Goal: Task Accomplishment & Management: Use online tool/utility

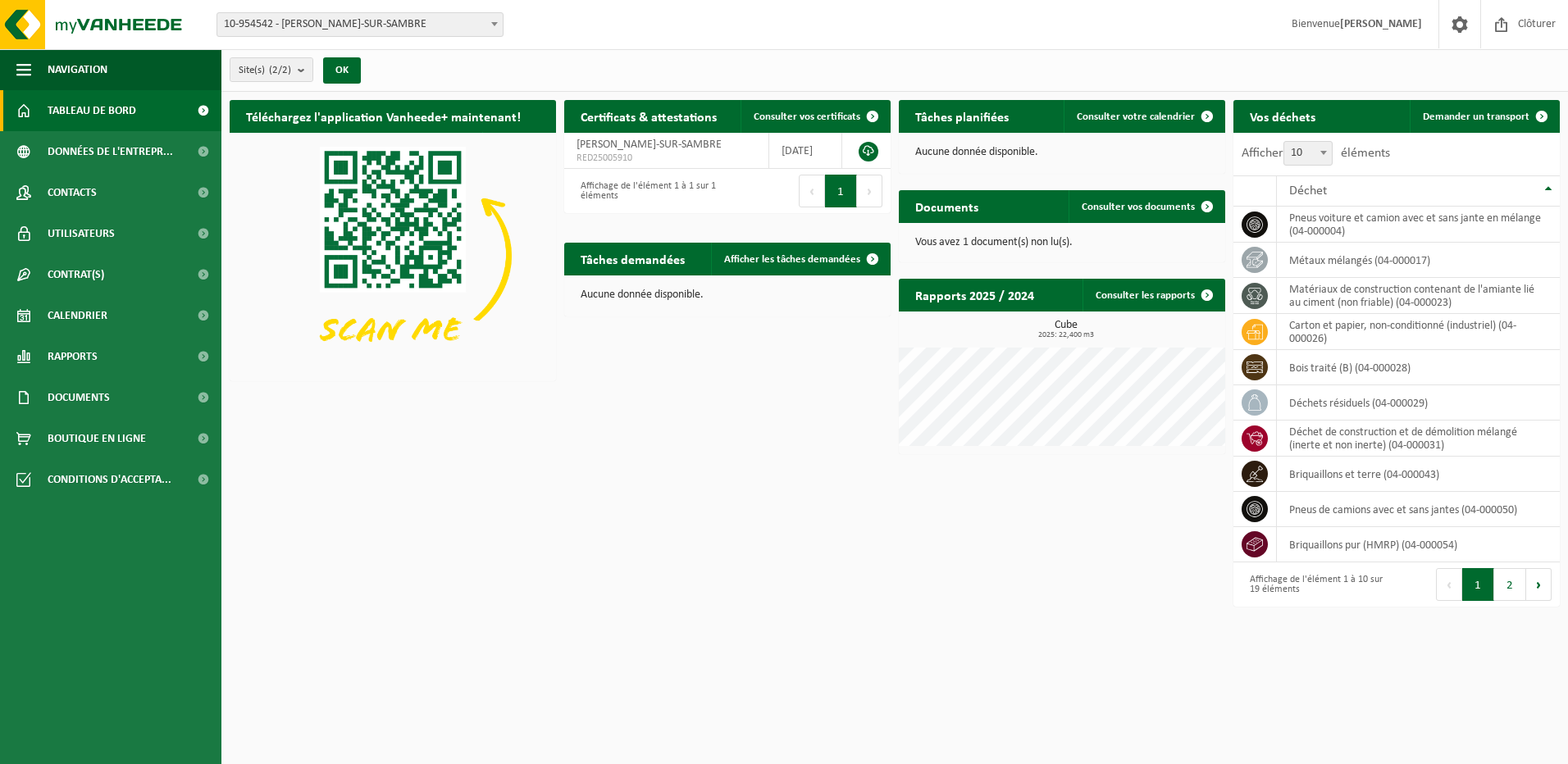
click at [843, 203] on button "1" at bounding box center [841, 191] width 32 height 33
click at [1173, 207] on span "Consulter vos documents" at bounding box center [1138, 207] width 113 height 11
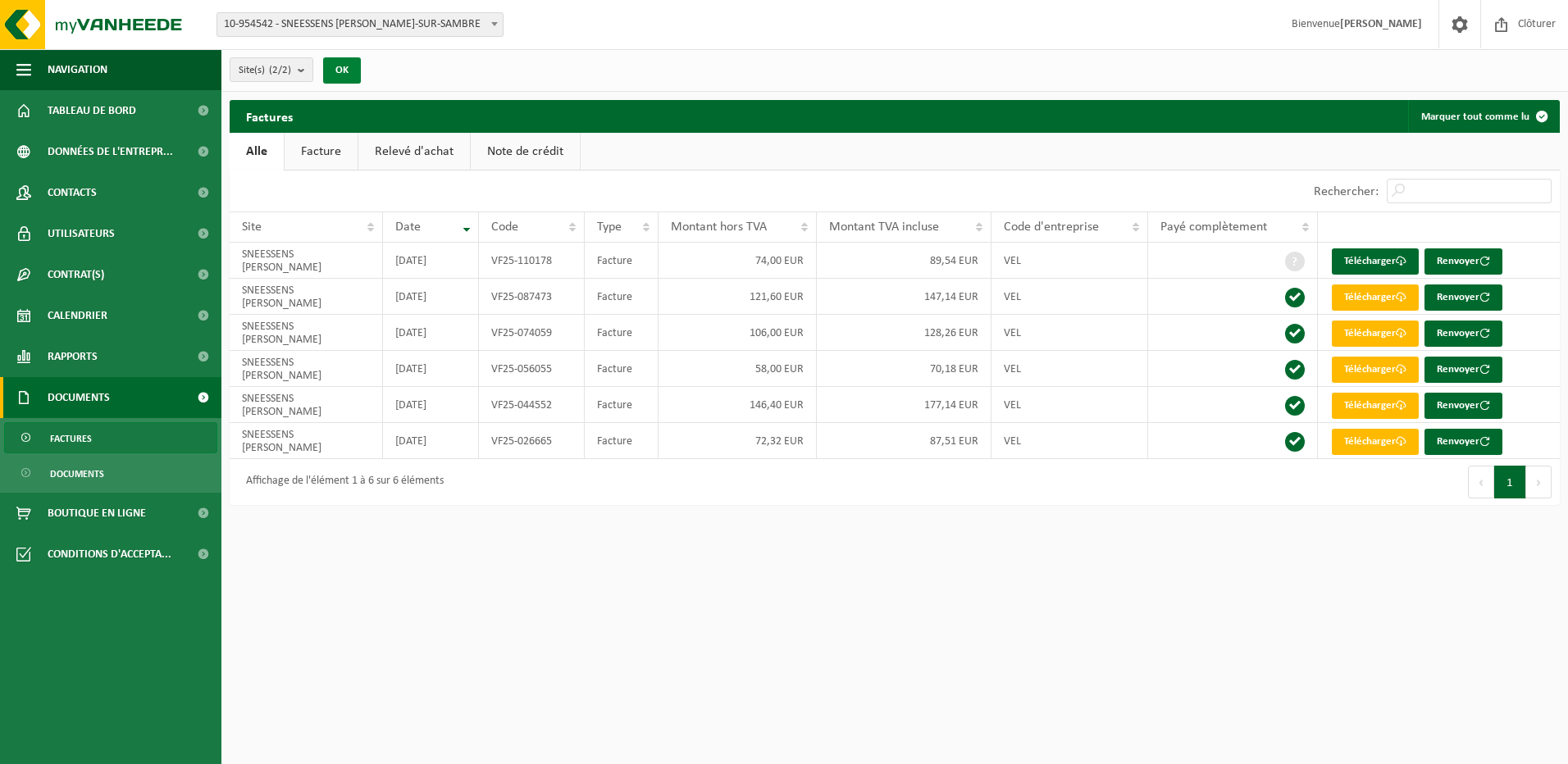
click at [340, 71] on button "OK" at bounding box center [342, 70] width 38 height 26
click at [81, 110] on span "Tableau de bord" at bounding box center [91, 110] width 89 height 41
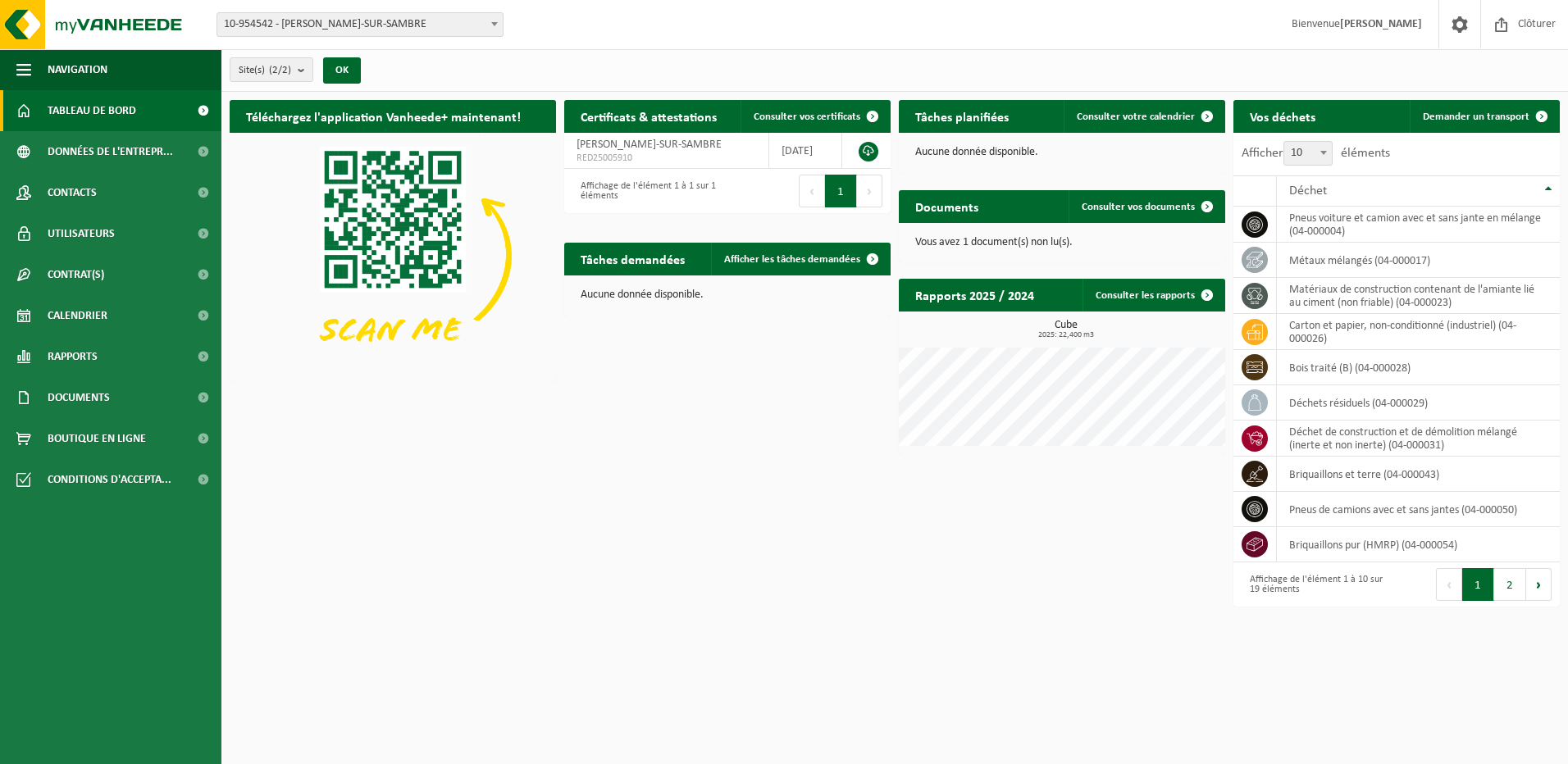
click at [999, 121] on h2 "Tâches planifiées" at bounding box center [962, 116] width 127 height 32
click at [1395, 116] on div "Vos déchets Demander un transport" at bounding box center [1396, 116] width 326 height 33
click at [748, 251] on link "Afficher les tâches demandées" at bounding box center [800, 259] width 178 height 33
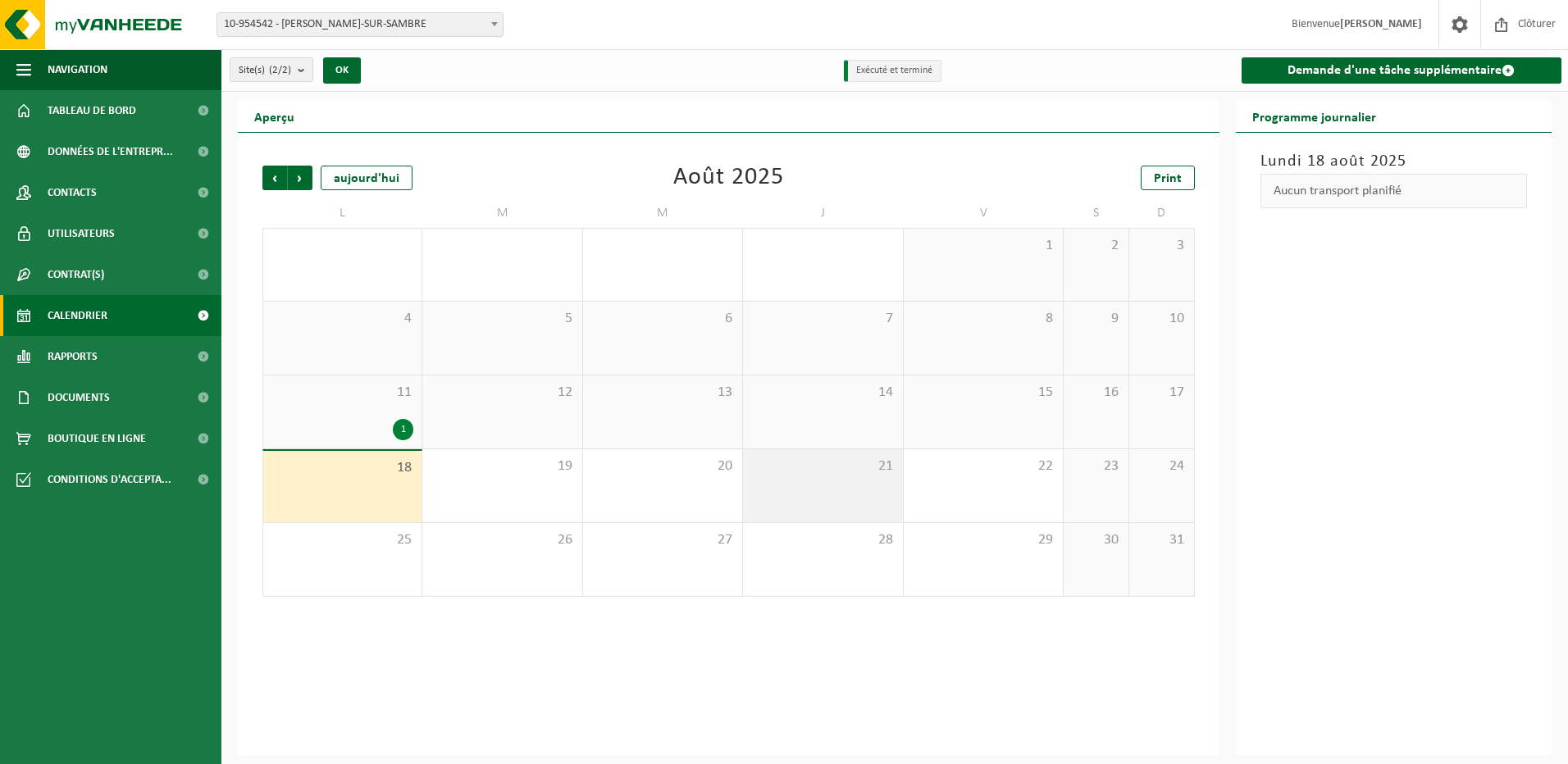
click at [849, 486] on div "21" at bounding box center [822, 486] width 159 height 73
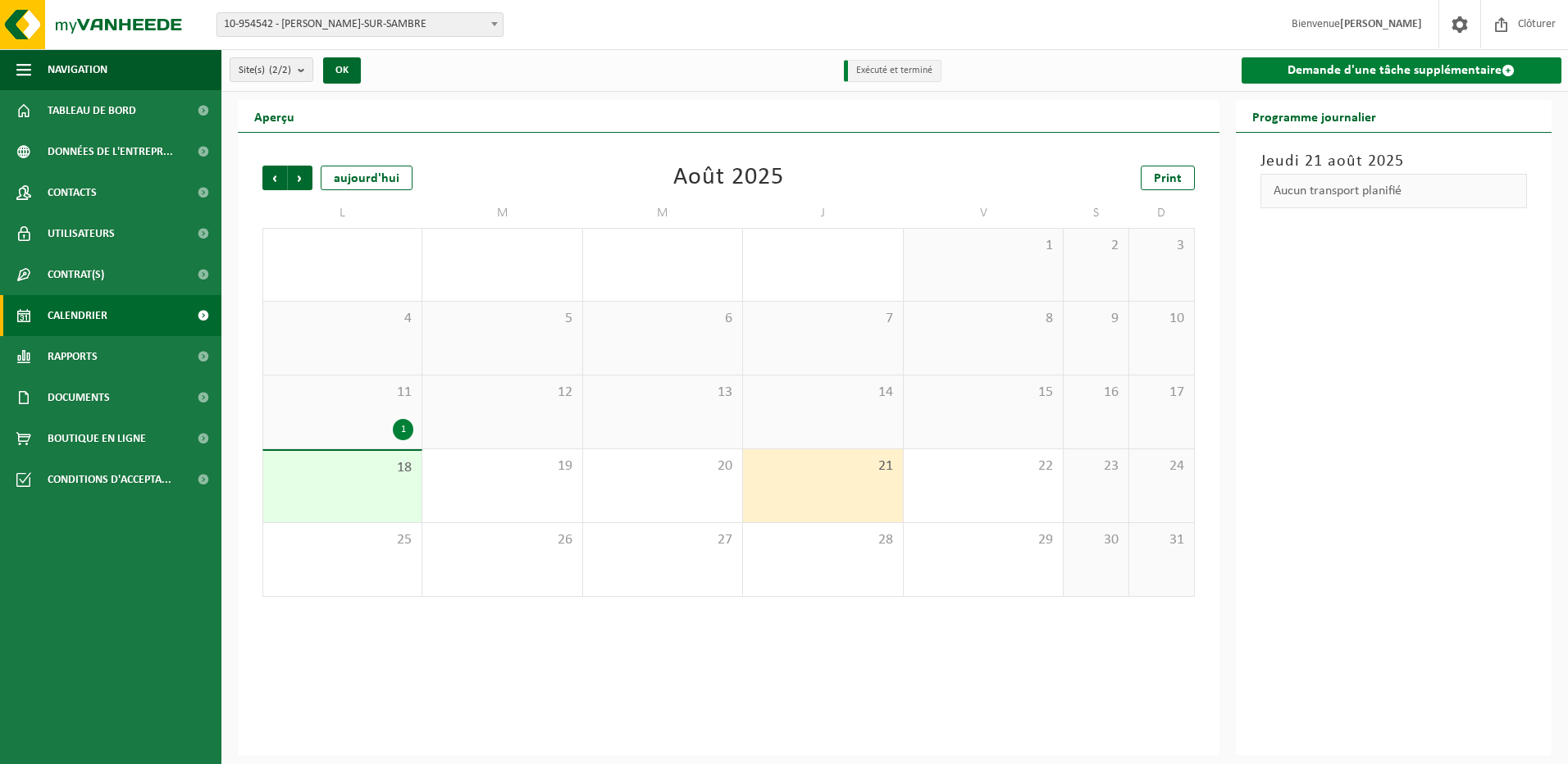
click at [1431, 62] on link "Demande d'une tâche supplémentaire" at bounding box center [1402, 70] width 321 height 26
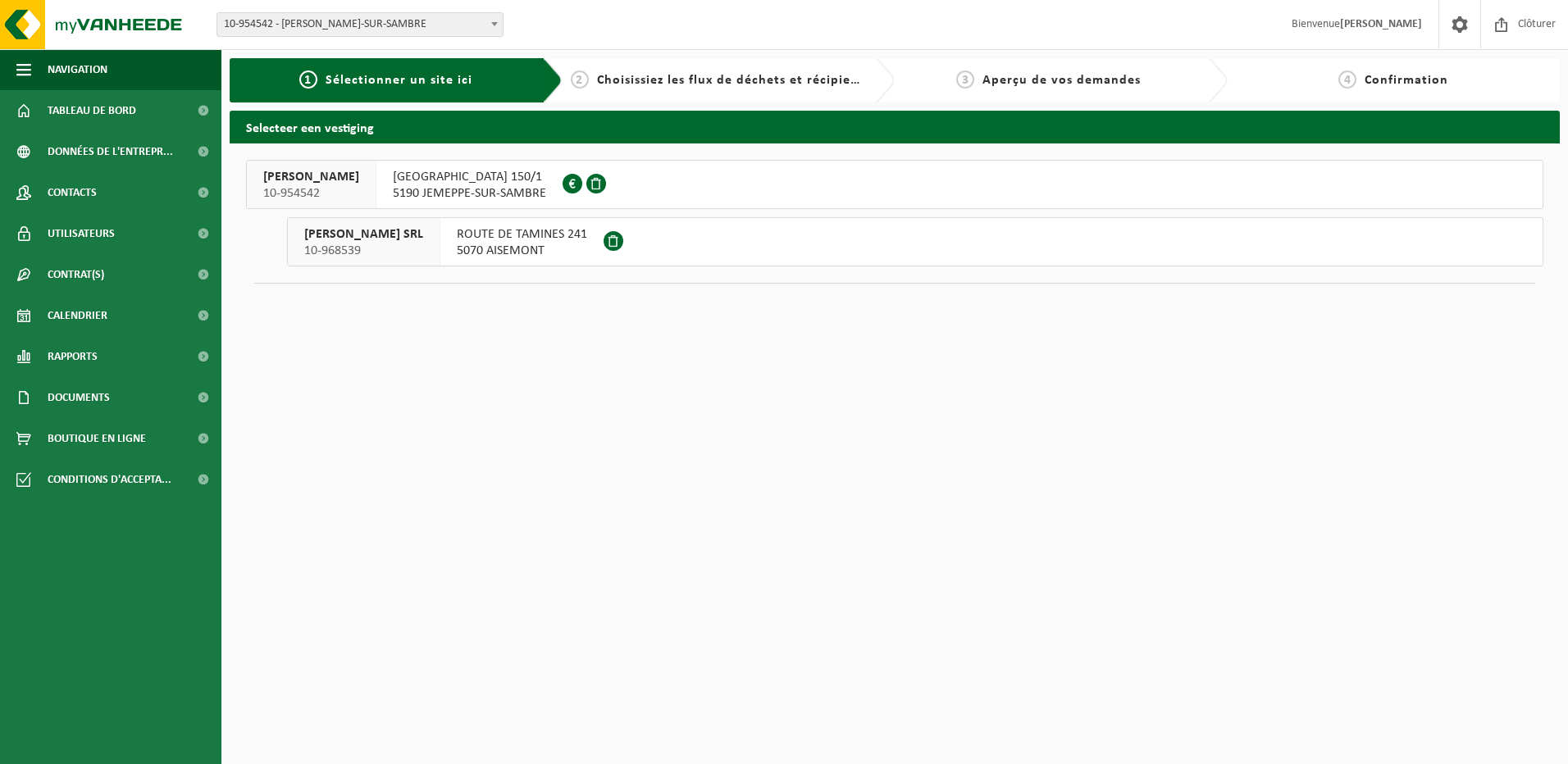
click at [558, 248] on span "5070 AISEMONT" at bounding box center [522, 250] width 131 height 16
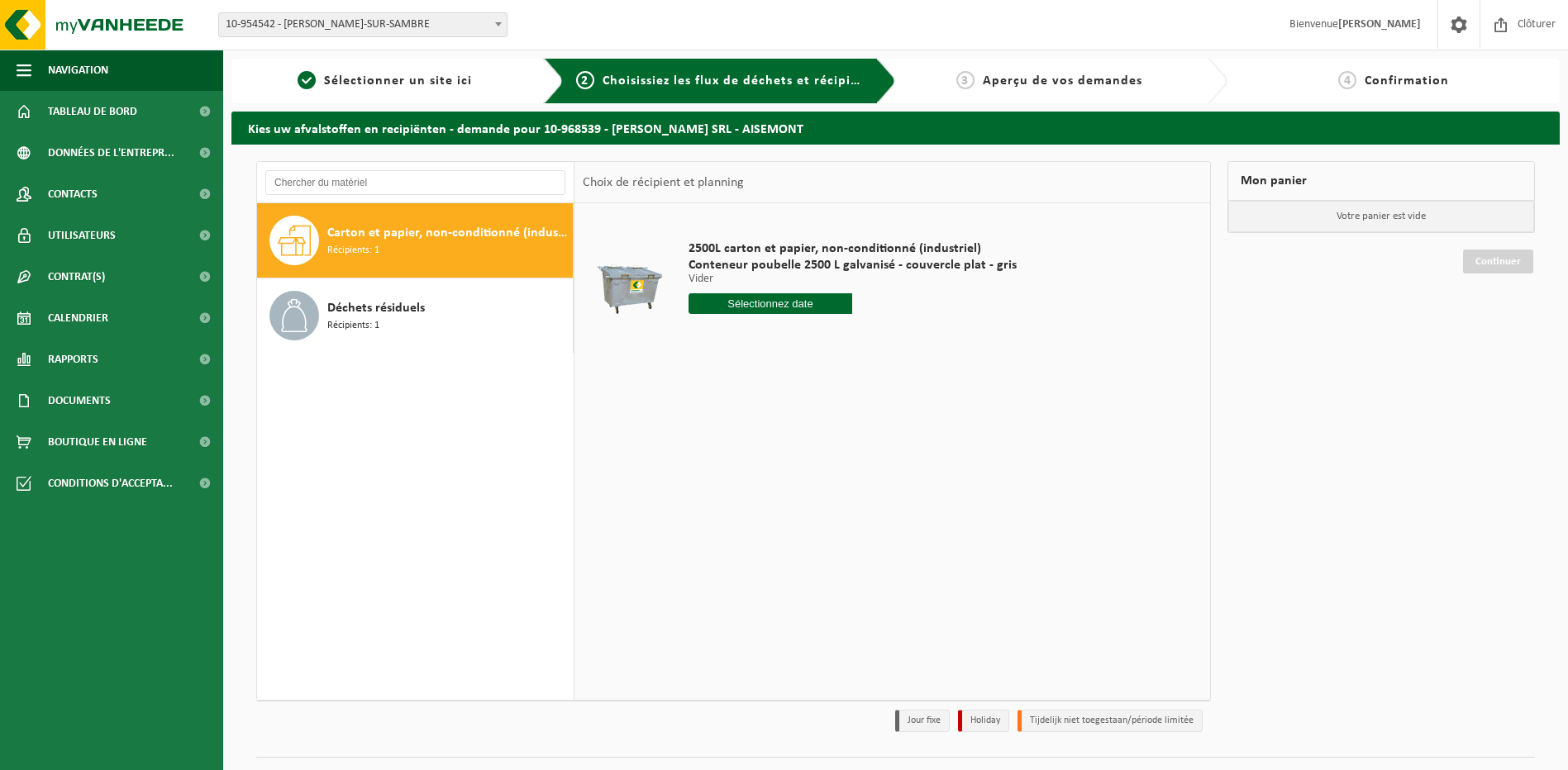
click at [779, 303] on input "text" at bounding box center [770, 303] width 164 height 20
click at [792, 478] on div "21" at bounding box center [791, 476] width 29 height 26
type input "à partir de 2025-08-21"
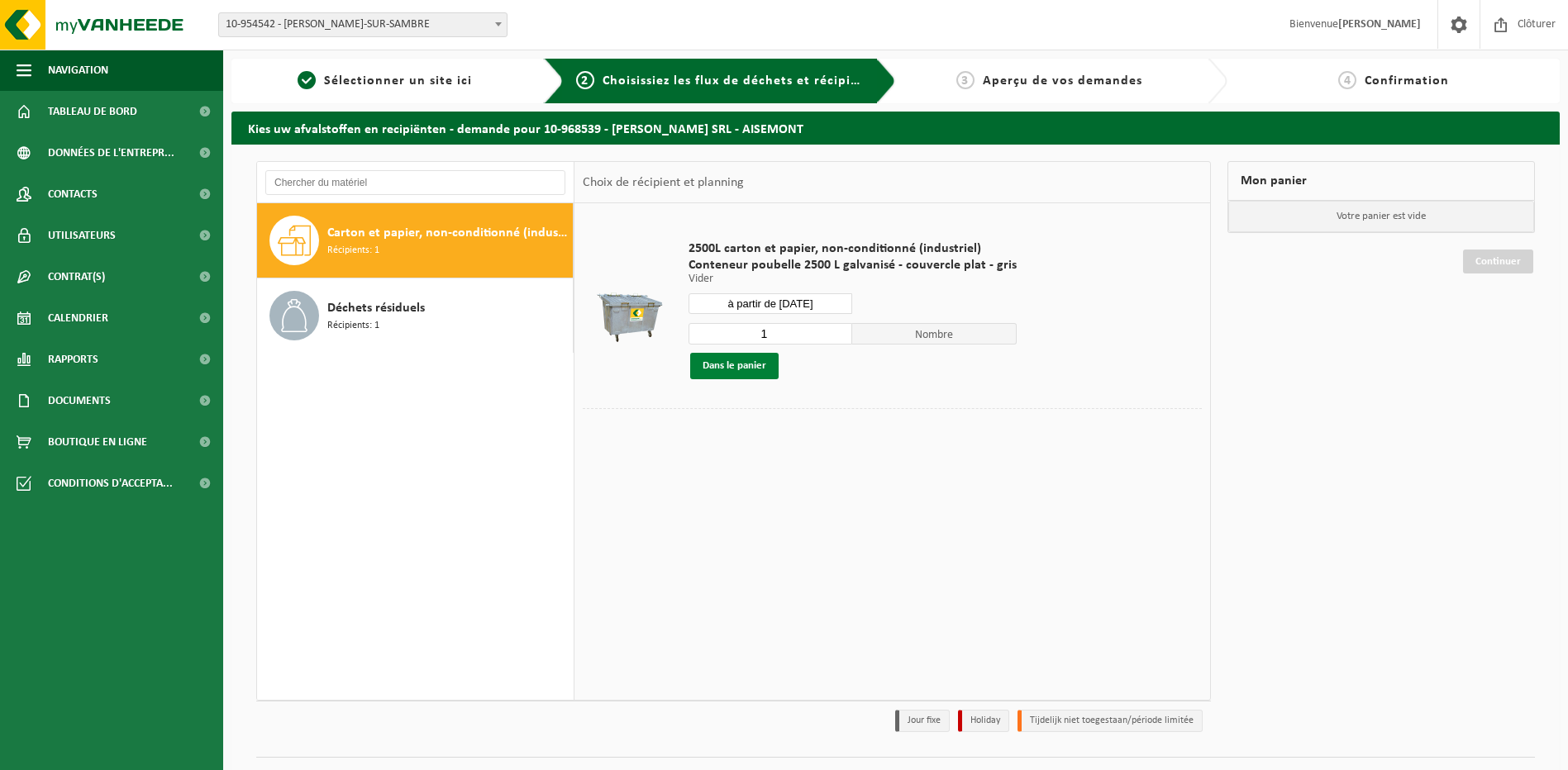
click at [737, 365] on button "Dans le panier" at bounding box center [735, 365] width 88 height 26
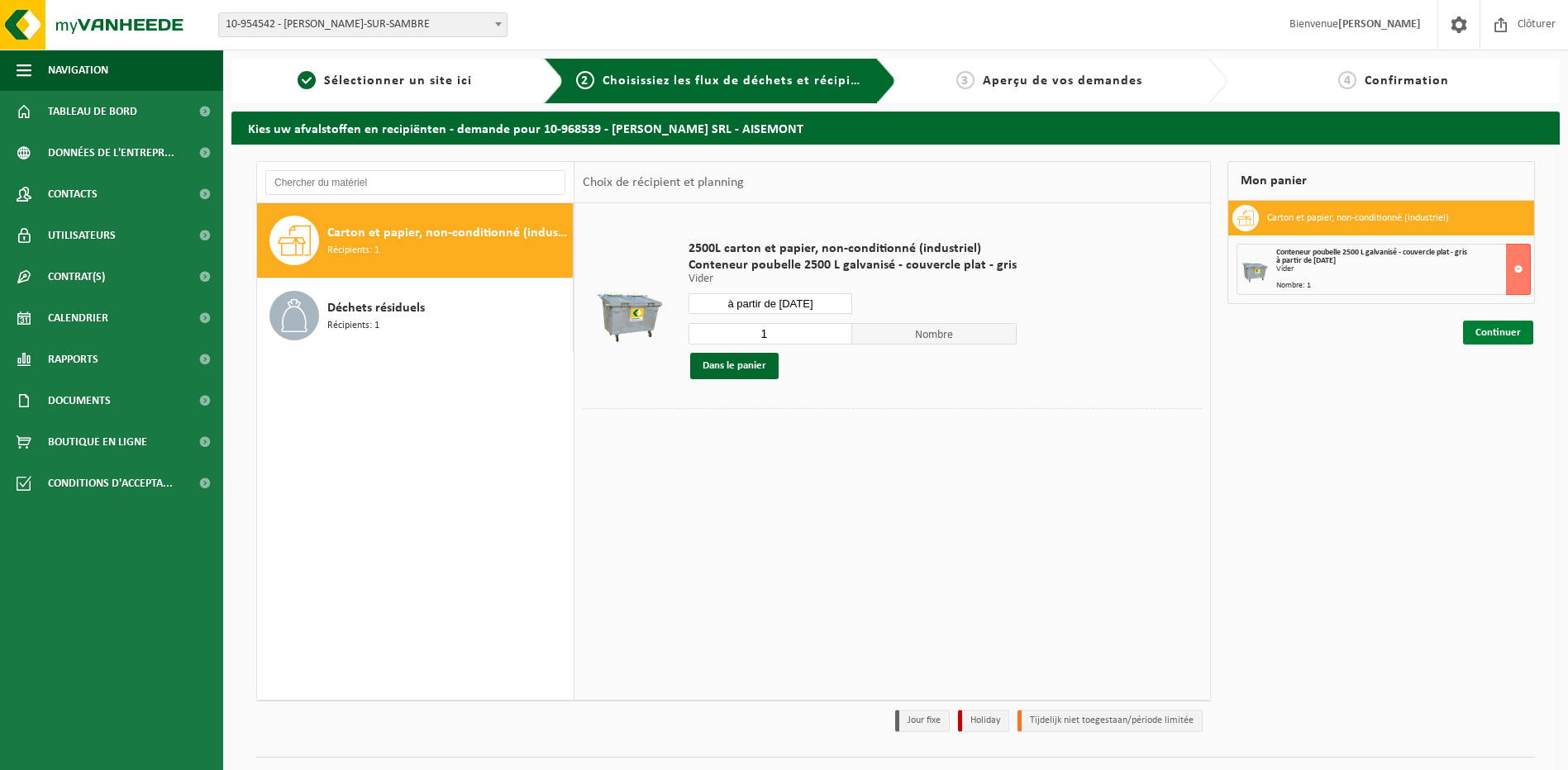
click at [1492, 331] on link "Continuer" at bounding box center [1498, 332] width 71 height 24
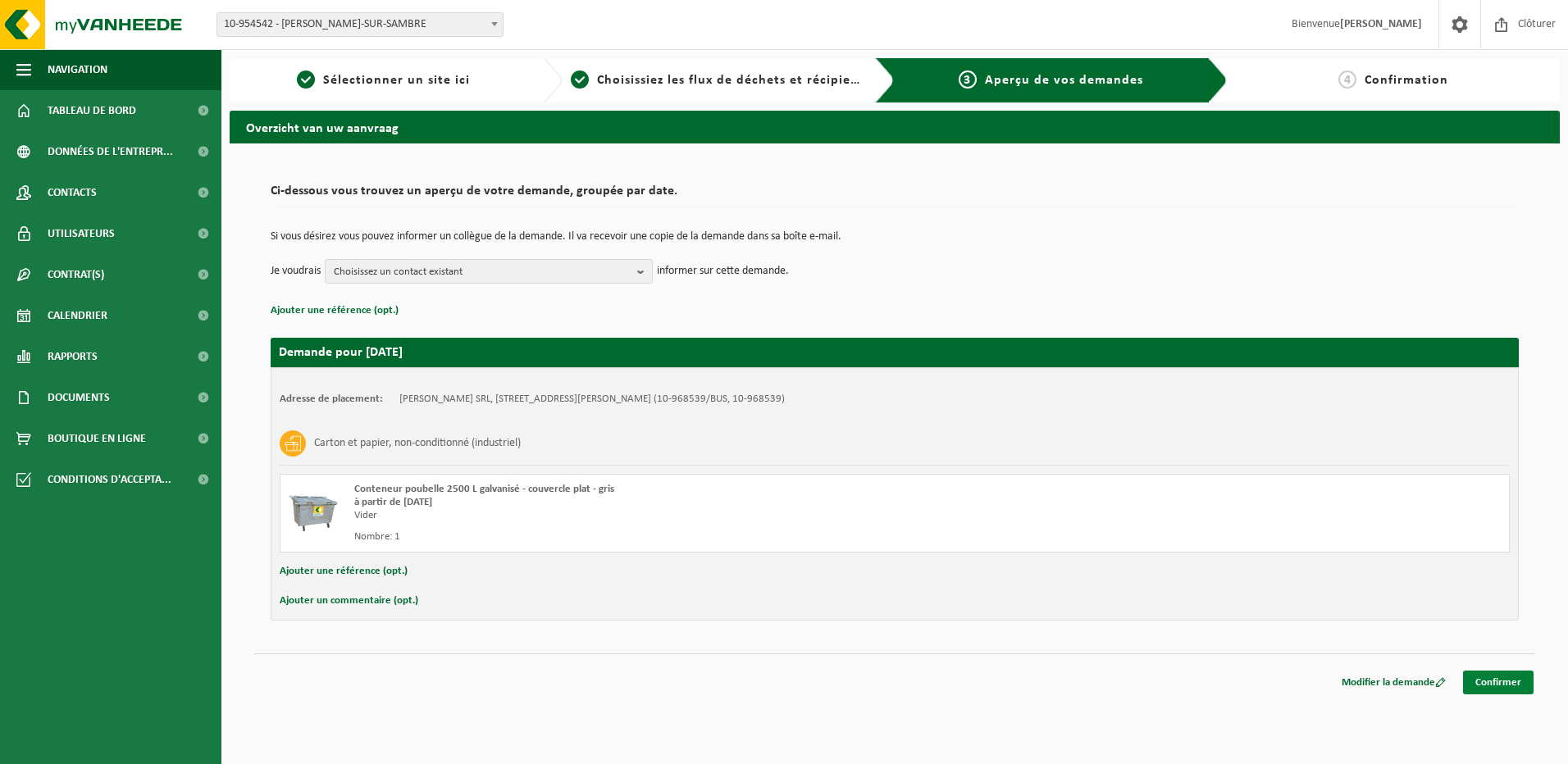
click at [1495, 681] on link "Confirmer" at bounding box center [1499, 682] width 71 height 24
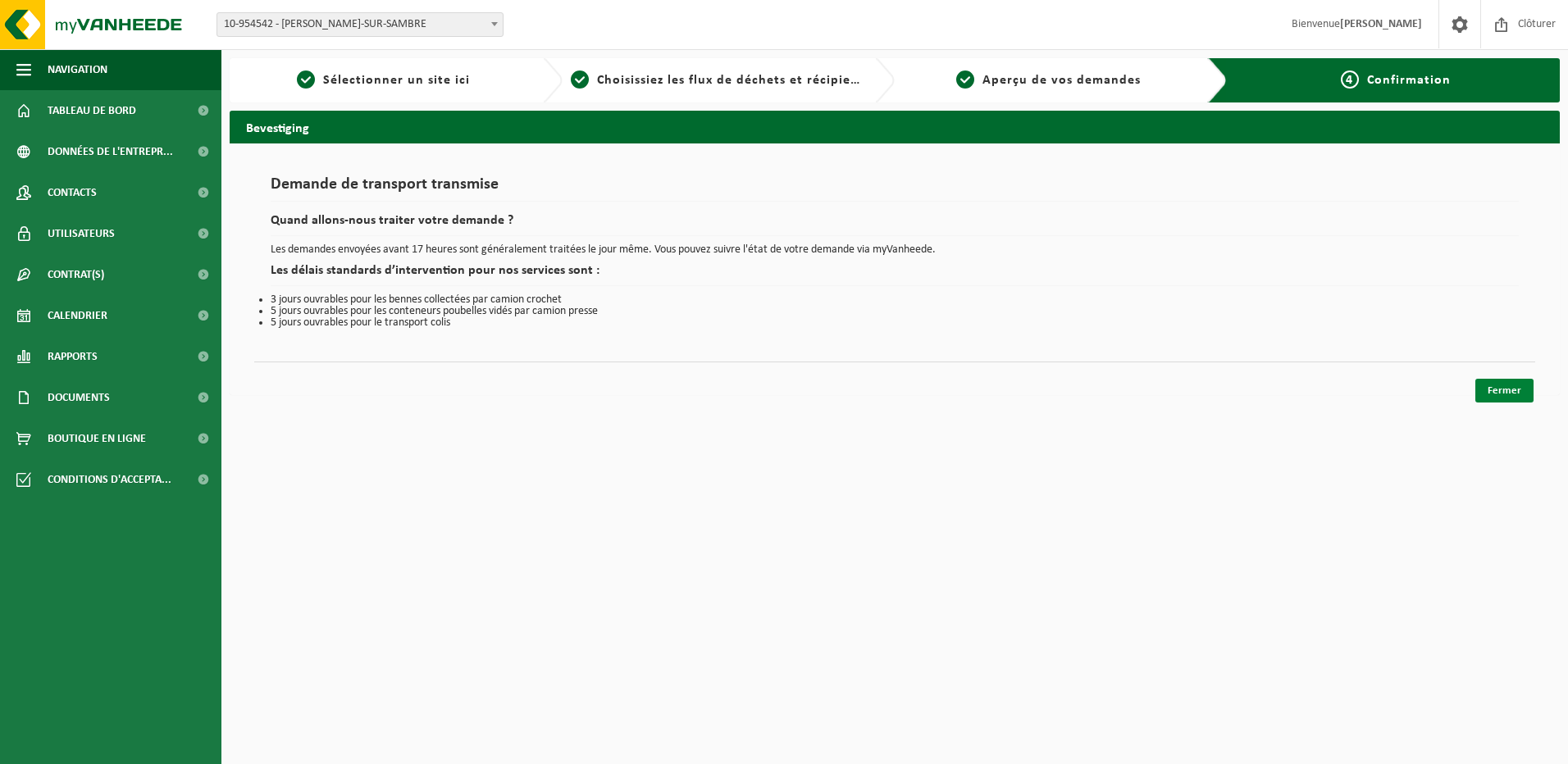
click at [1525, 385] on link "Fermer" at bounding box center [1504, 390] width 58 height 24
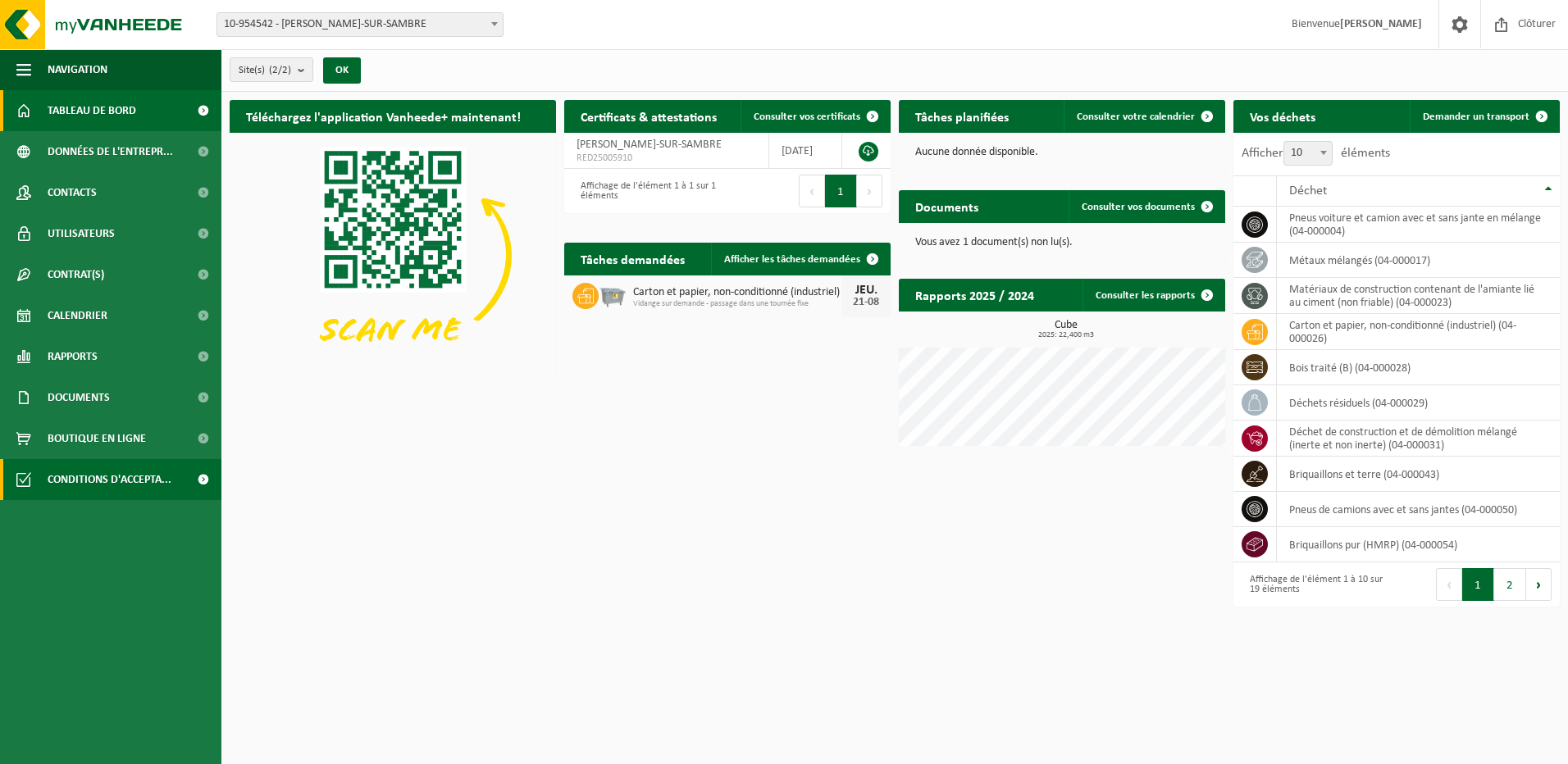
click at [112, 473] on span "Conditions d'accepta..." at bounding box center [109, 479] width 124 height 41
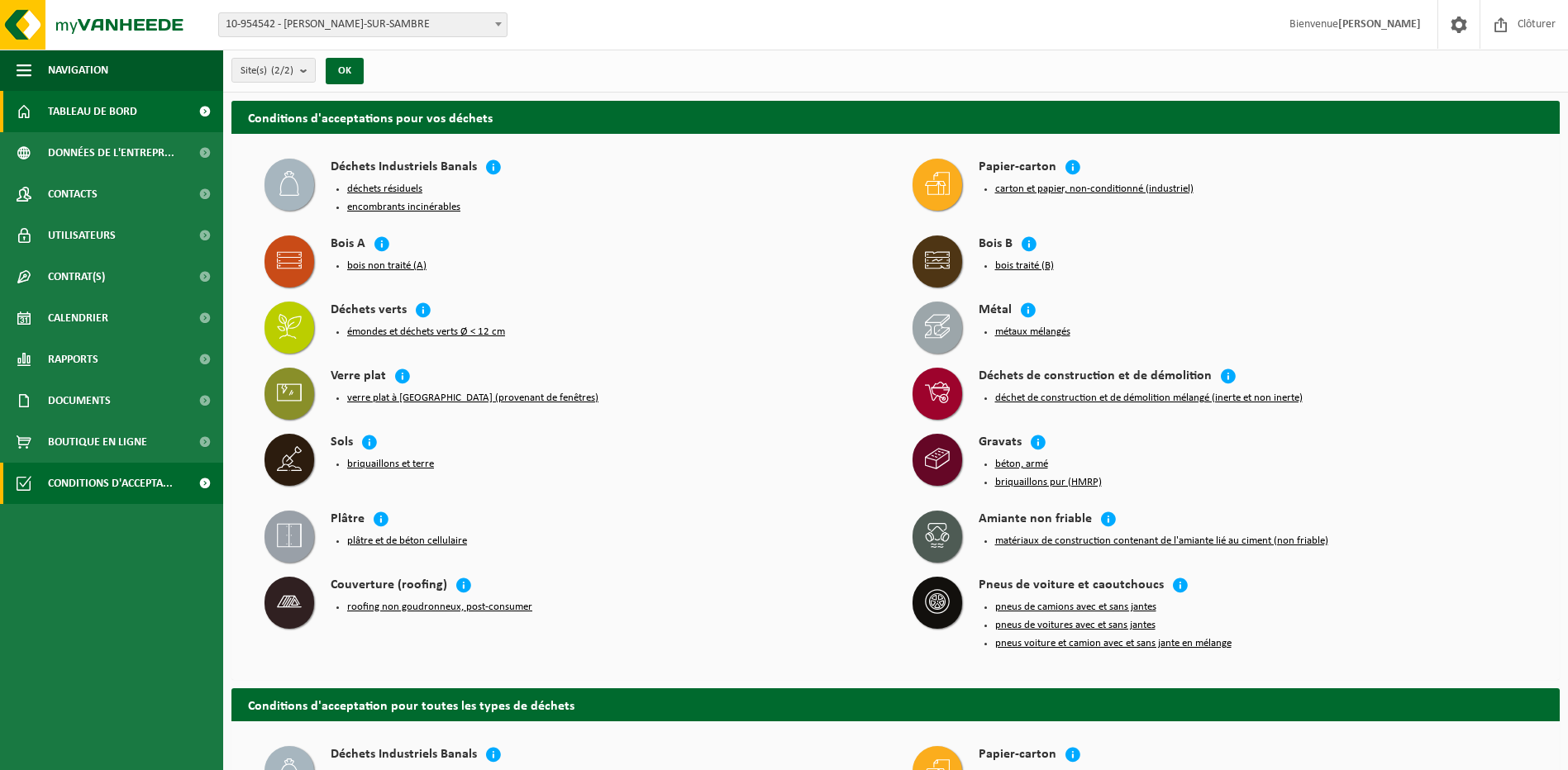
click at [134, 109] on span "Tableau de bord" at bounding box center [92, 111] width 89 height 42
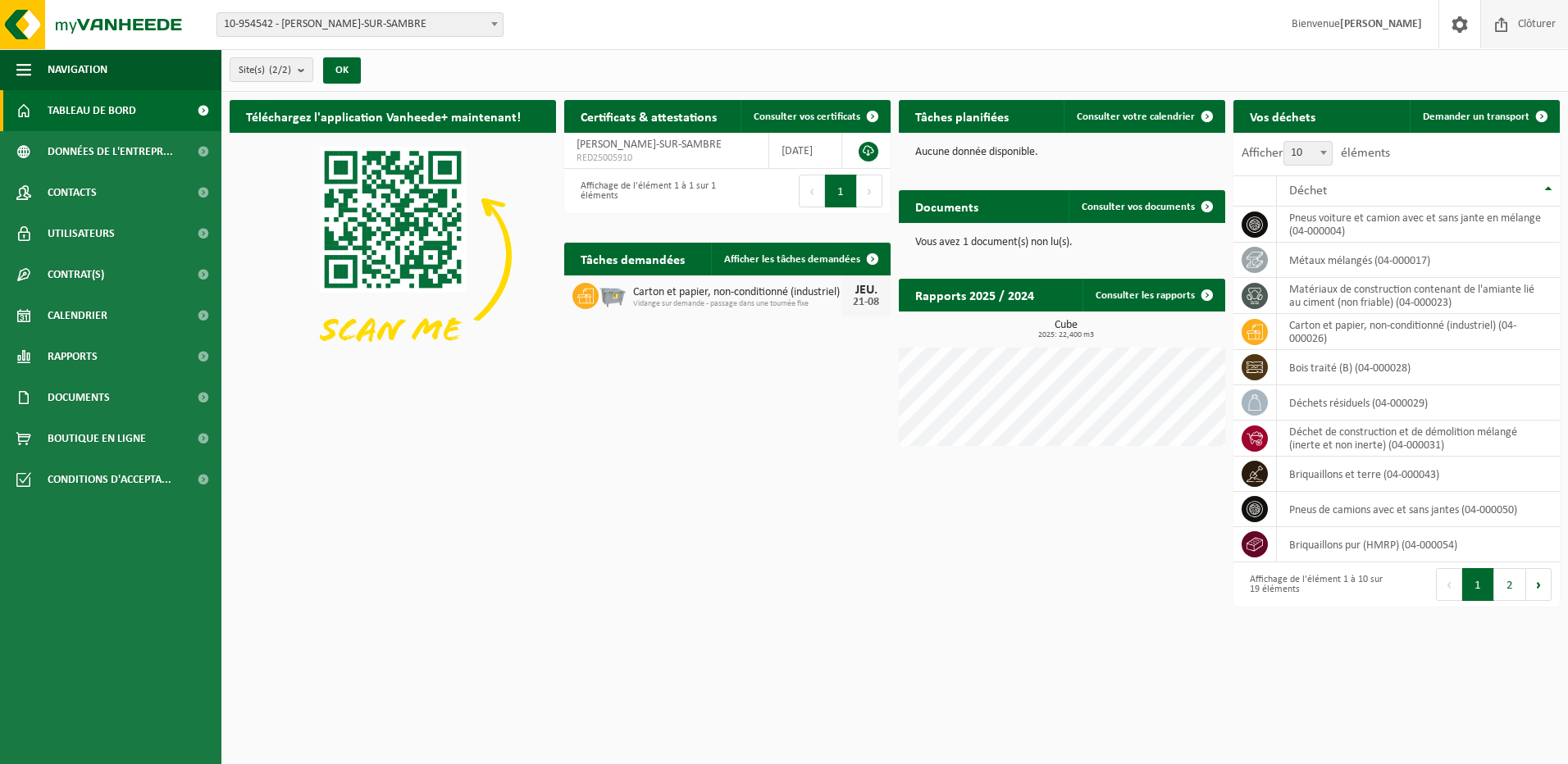
click at [1528, 23] on span "Clôturer" at bounding box center [1537, 24] width 46 height 48
